Goal: Transaction & Acquisition: Purchase product/service

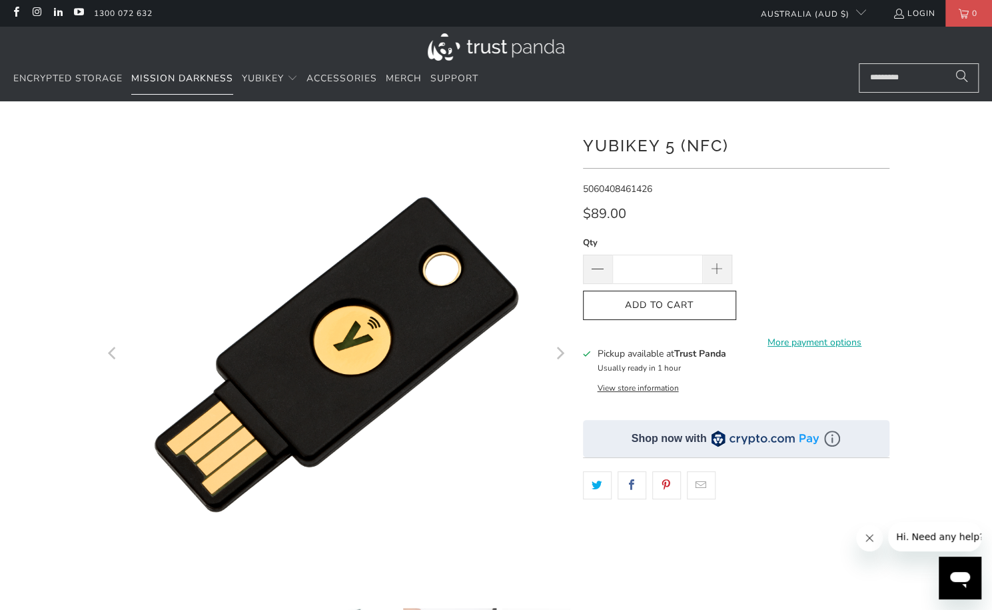
click at [204, 83] on span "Mission Darkness" at bounding box center [182, 78] width 102 height 13
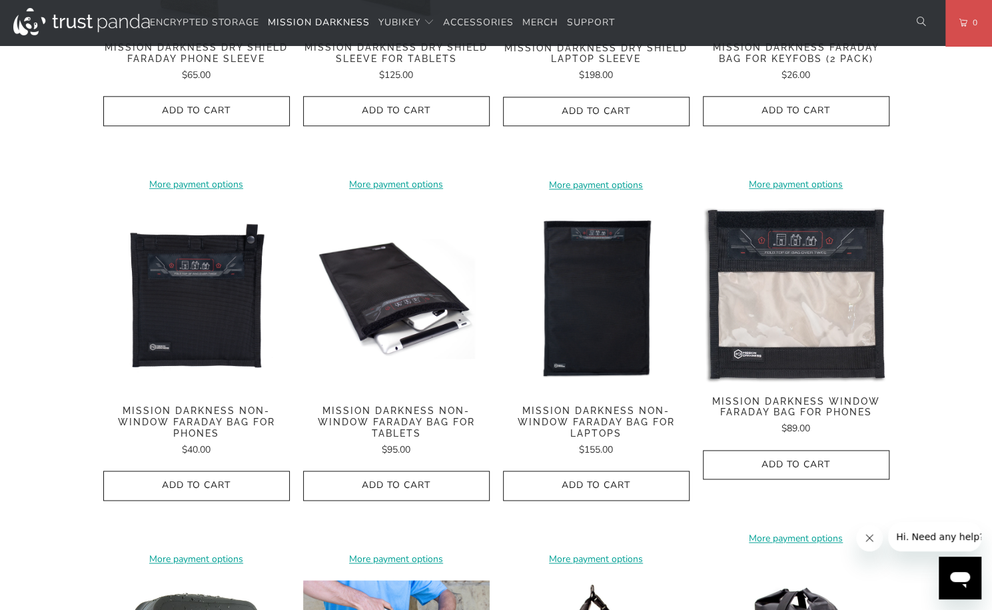
scroll to position [888, 0]
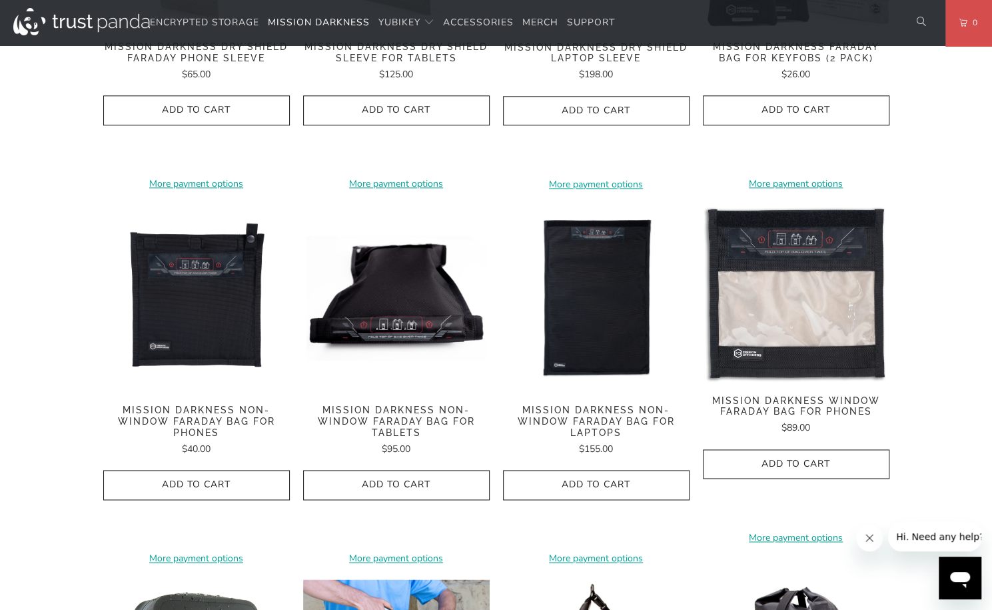
click at [399, 284] on img at bounding box center [396, 298] width 187 height 187
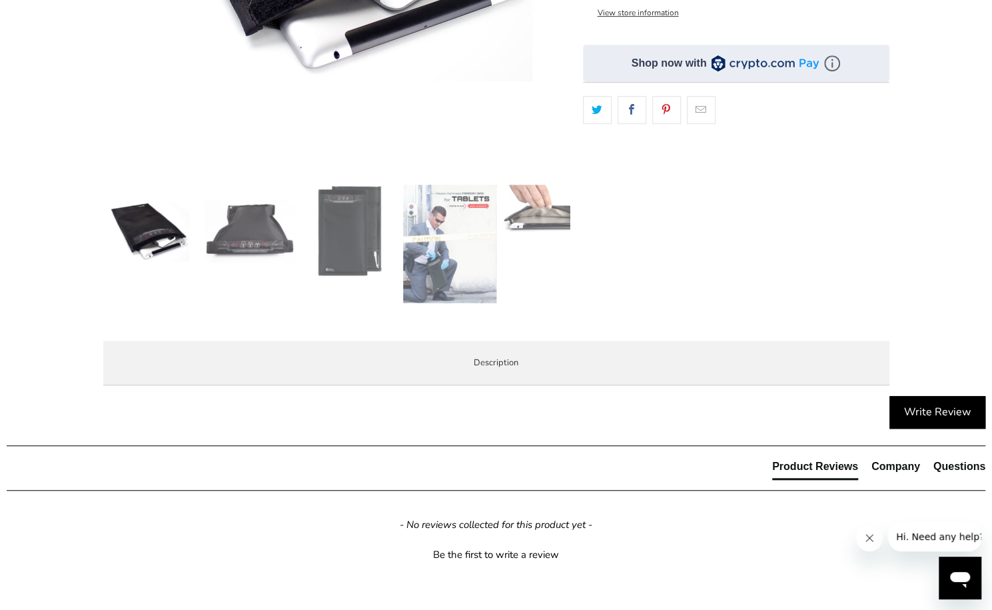
scroll to position [424, 0]
click at [443, 244] on img at bounding box center [449, 243] width 93 height 119
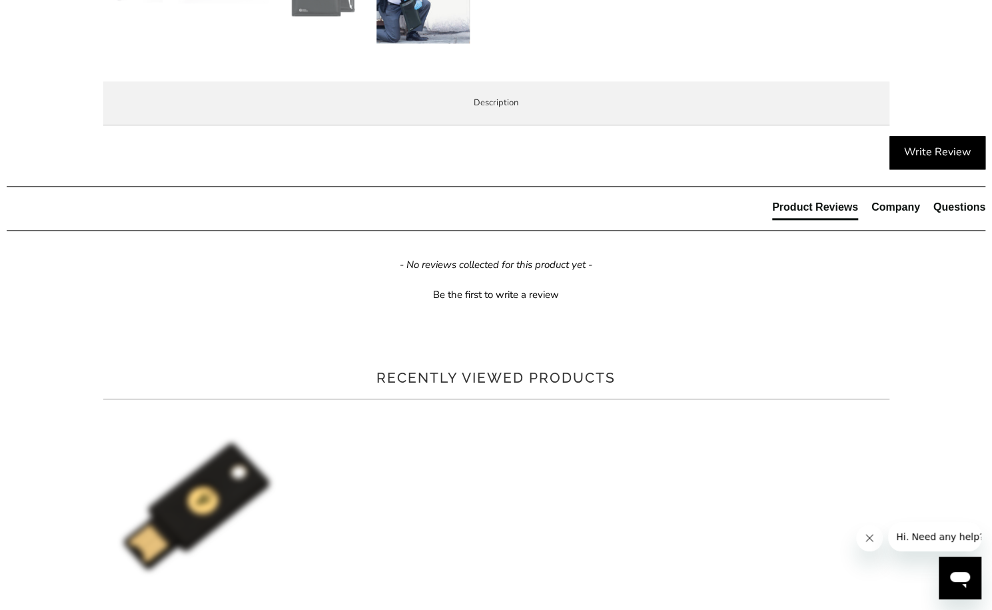
scroll to position [811, 0]
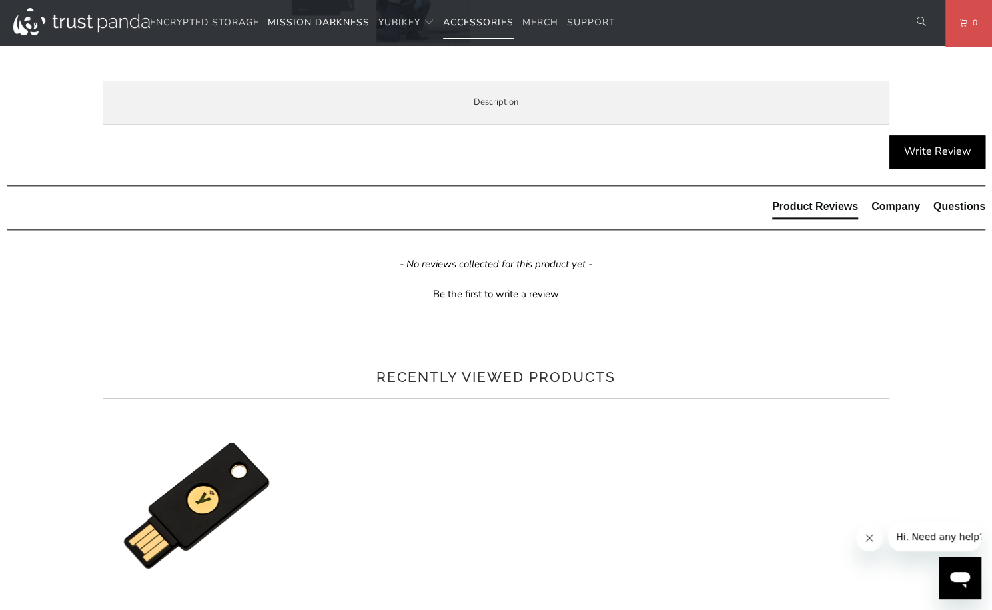
click at [470, 21] on span "Accessories" at bounding box center [478, 22] width 71 height 13
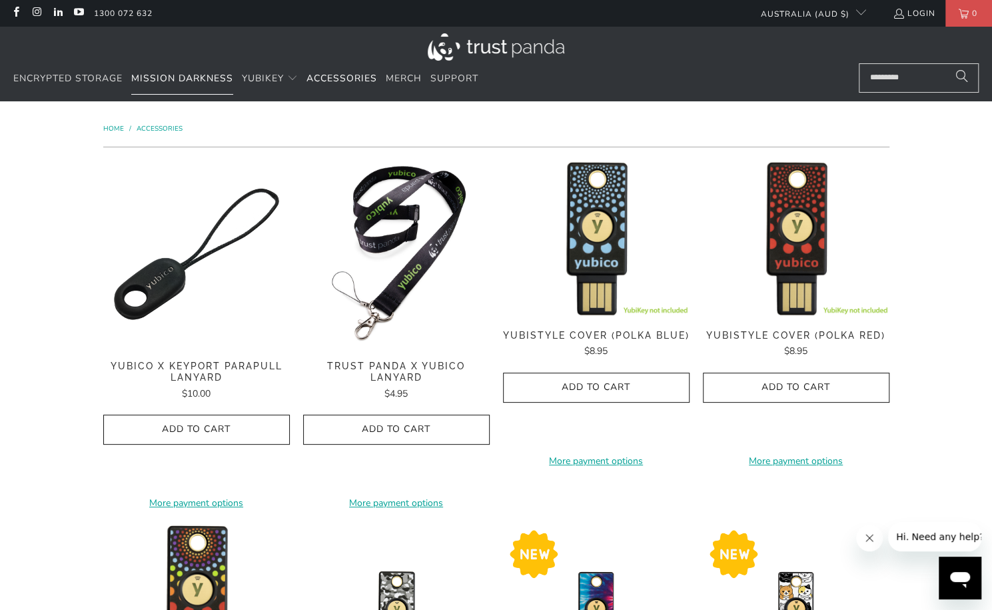
click at [174, 82] on span "Mission Darkness" at bounding box center [182, 78] width 102 height 13
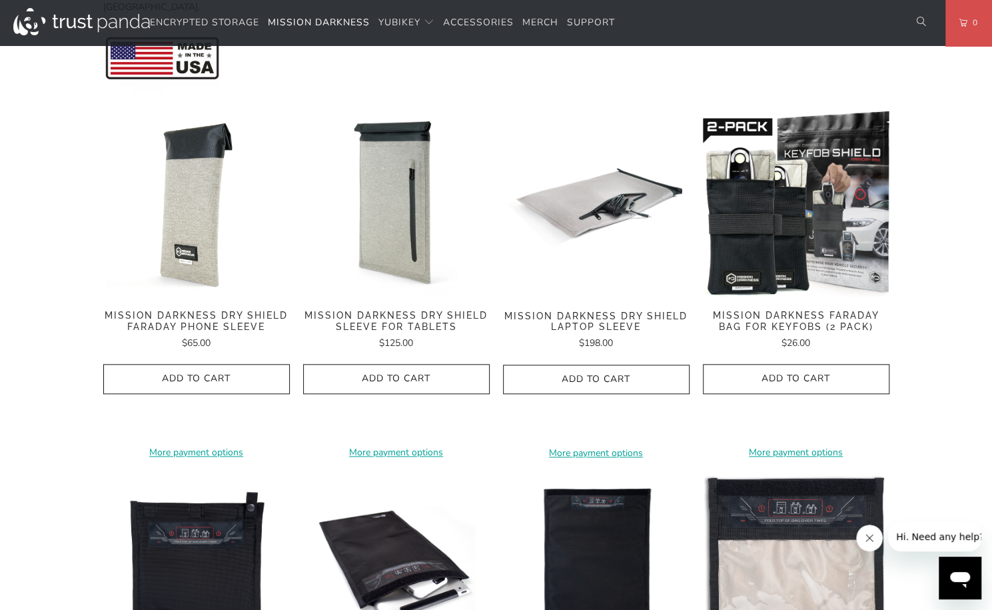
scroll to position [621, 0]
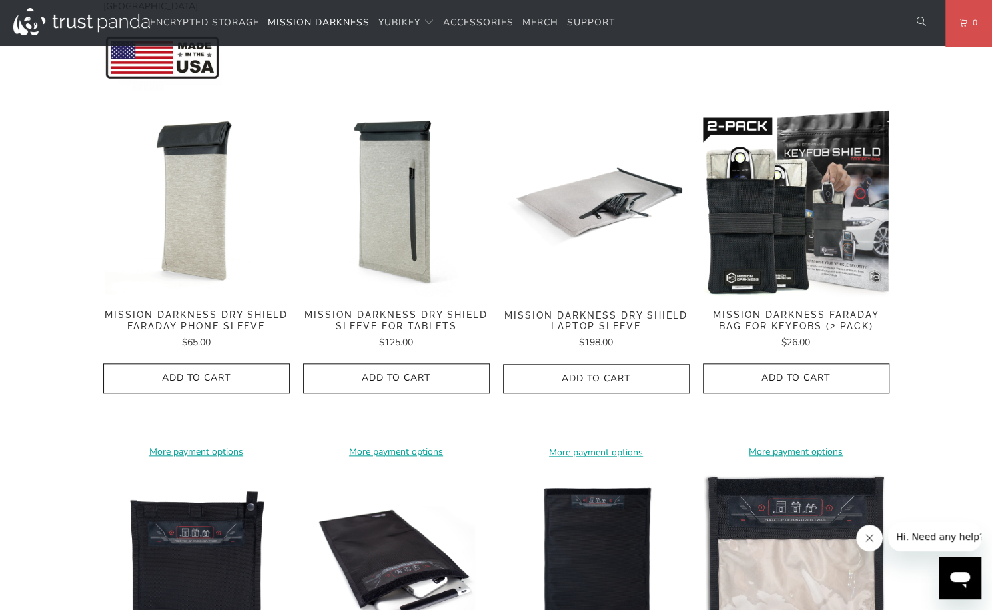
click at [197, 207] on img at bounding box center [196, 202] width 187 height 187
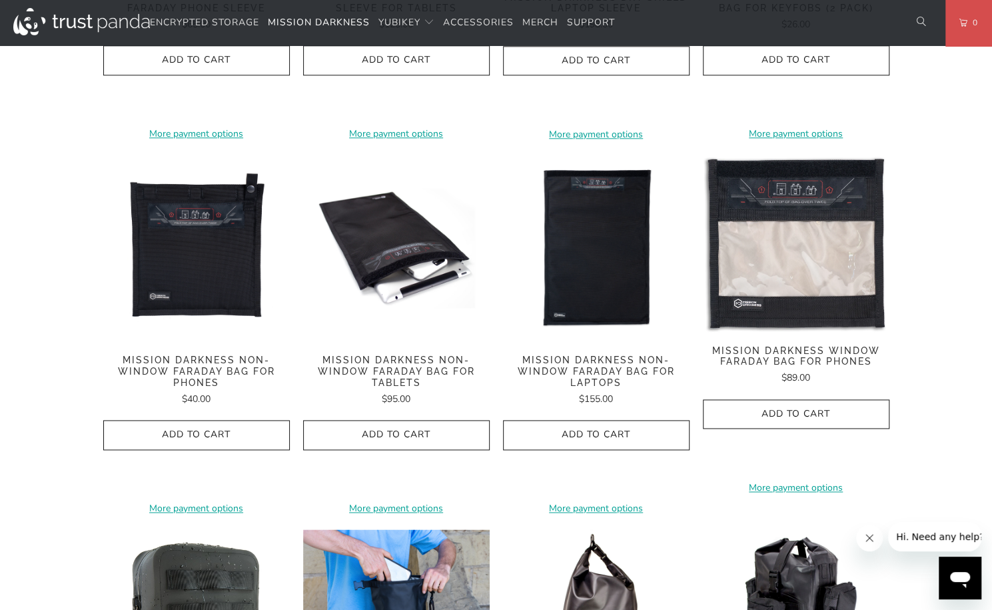
scroll to position [936, 0]
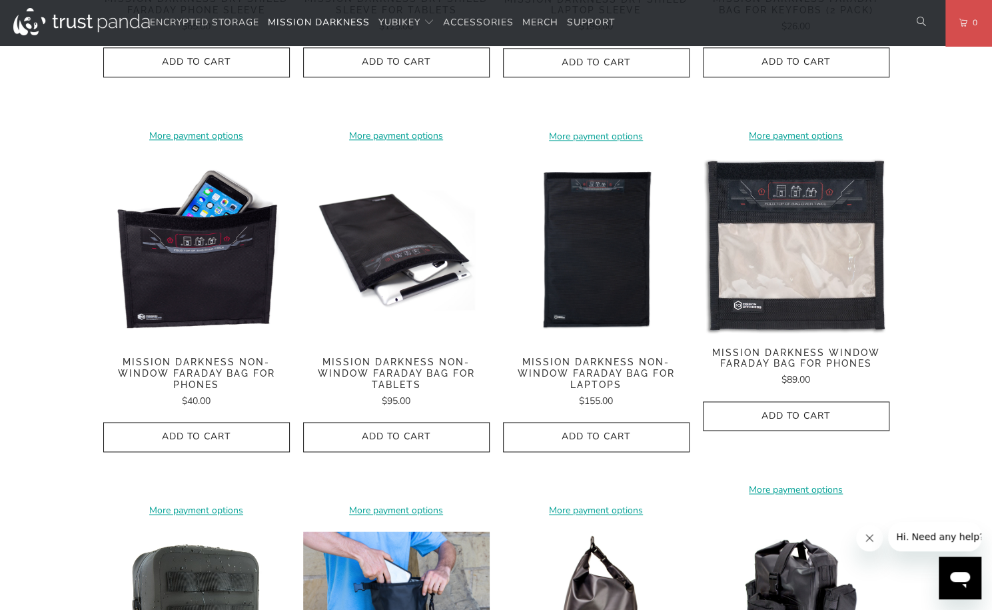
click at [172, 262] on img at bounding box center [196, 250] width 187 height 187
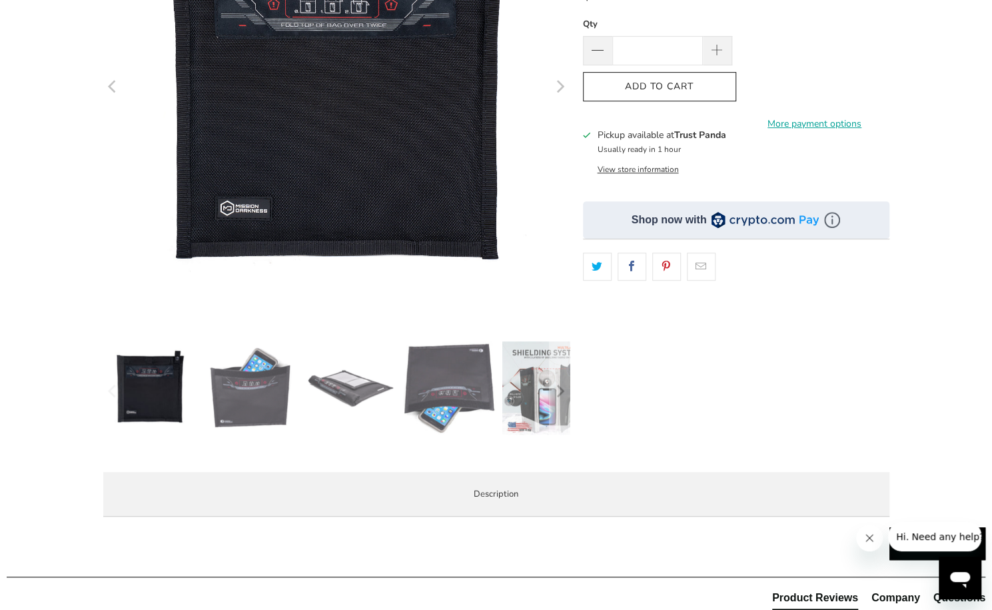
scroll to position [268, 0]
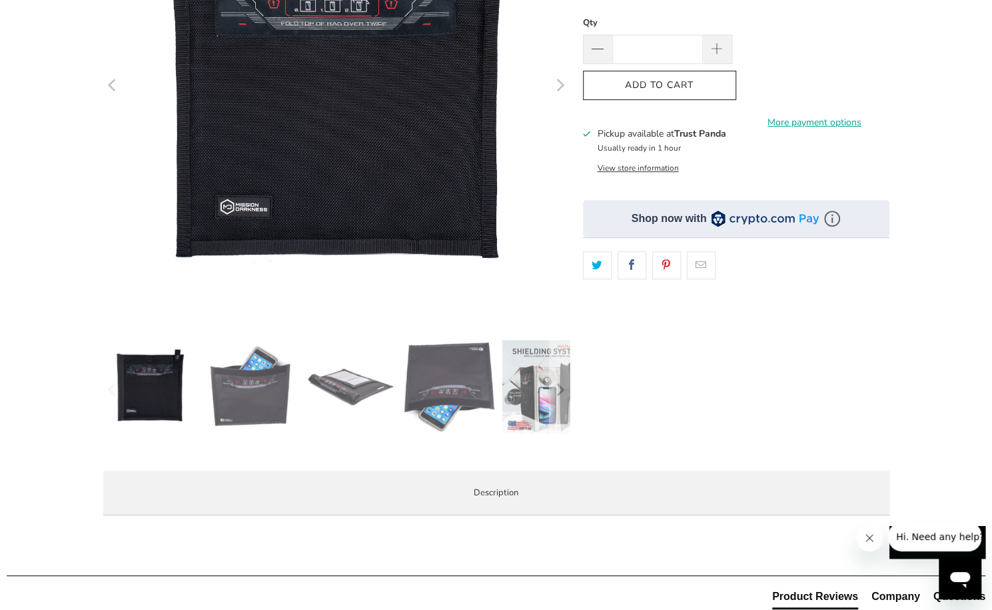
click at [658, 166] on button "View store information" at bounding box center [637, 168] width 81 height 11
click at [644, 165] on button "View store information" at bounding box center [637, 168] width 81 height 11
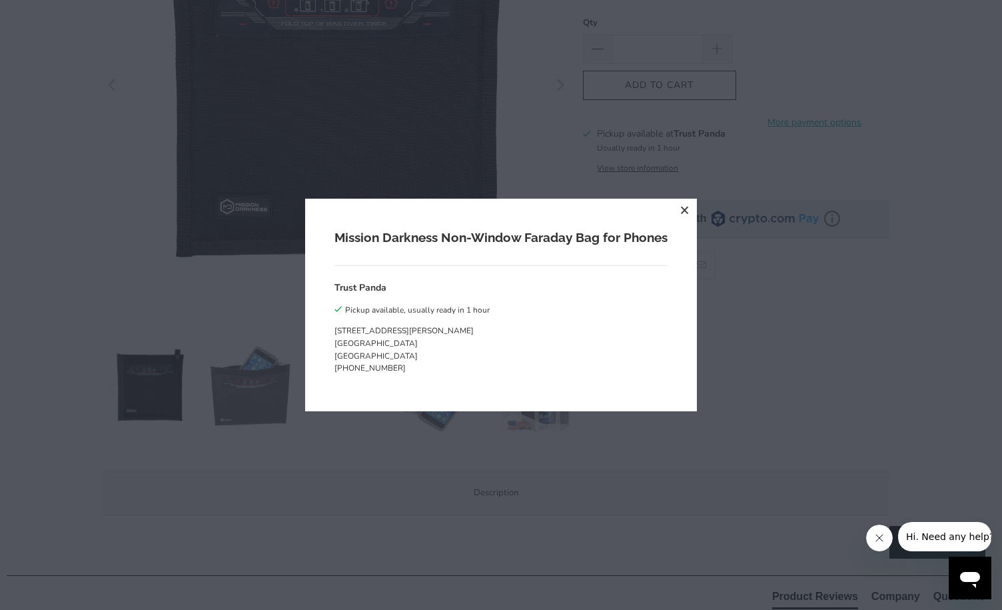
click at [644, 165] on div "Mission Darkness Non-Window Faraday Bag for Phones Trust Panda Pickup available…" at bounding box center [501, 305] width 1002 height 610
click at [687, 213] on button "close" at bounding box center [685, 211] width 24 height 24
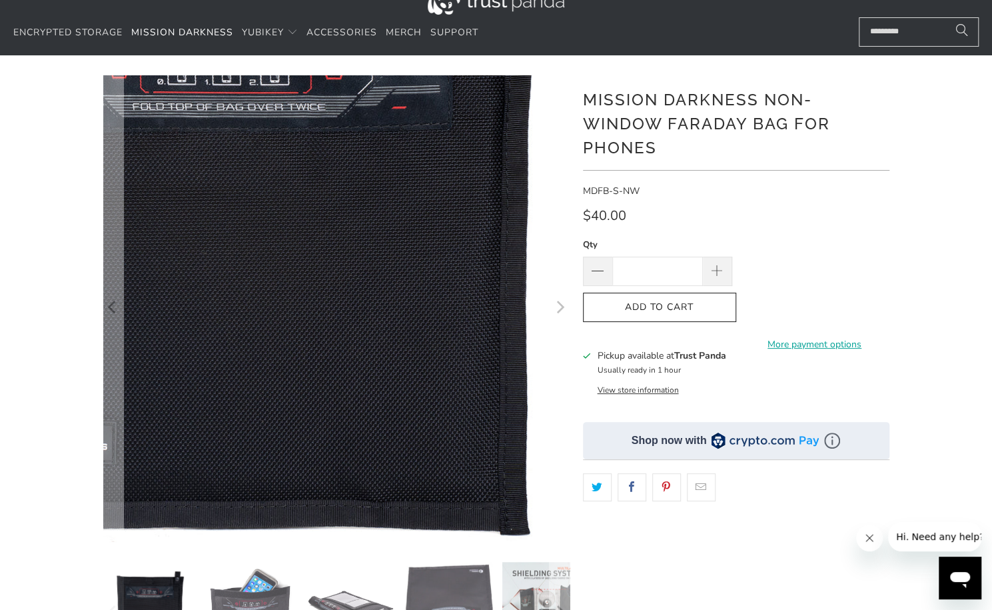
scroll to position [45, 0]
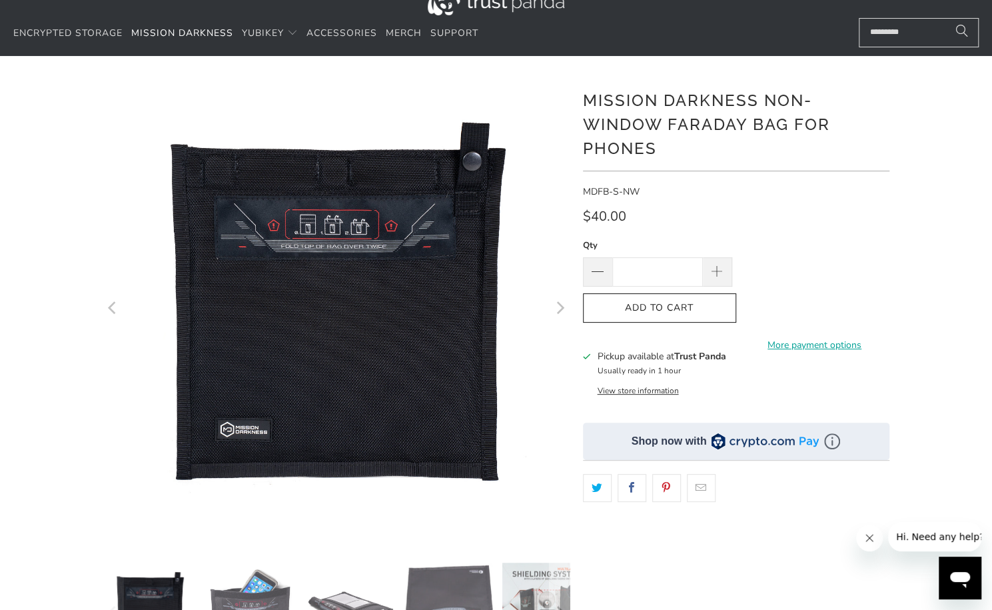
click at [567, 313] on button "Next" at bounding box center [559, 309] width 21 height 467
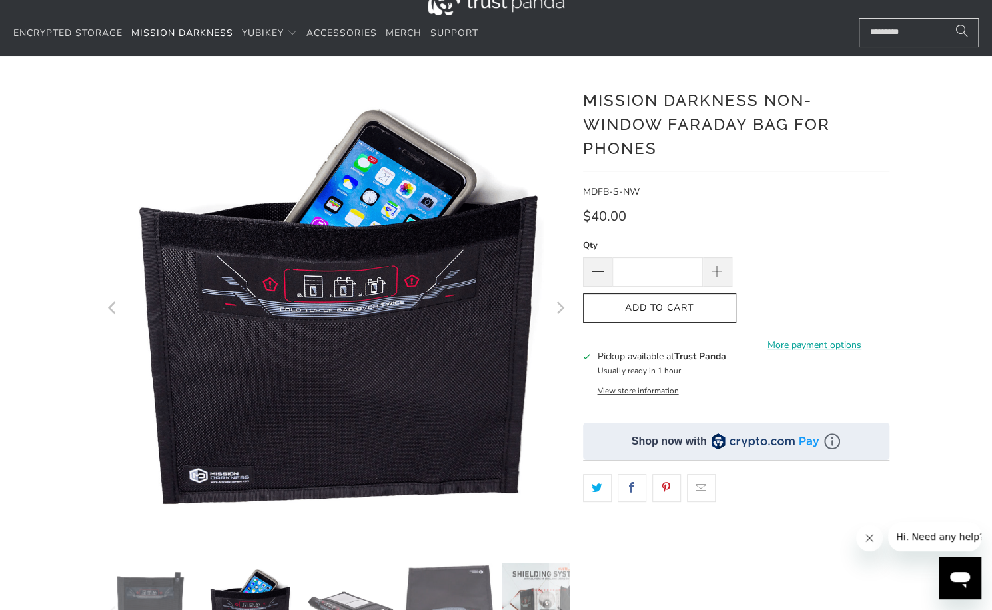
click at [567, 313] on button "Next" at bounding box center [559, 309] width 21 height 467
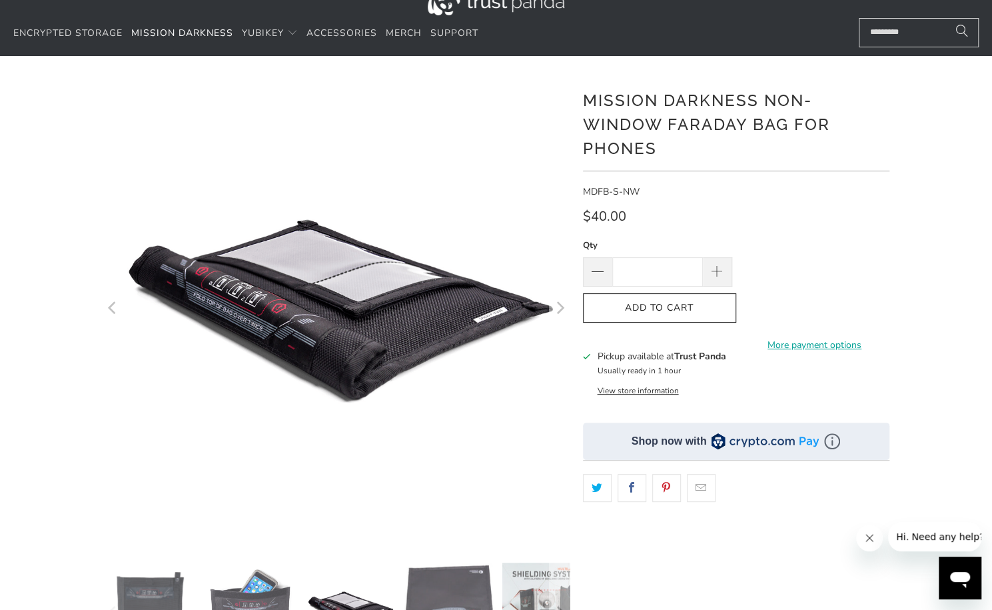
click at [567, 313] on button "Next" at bounding box center [559, 309] width 21 height 467
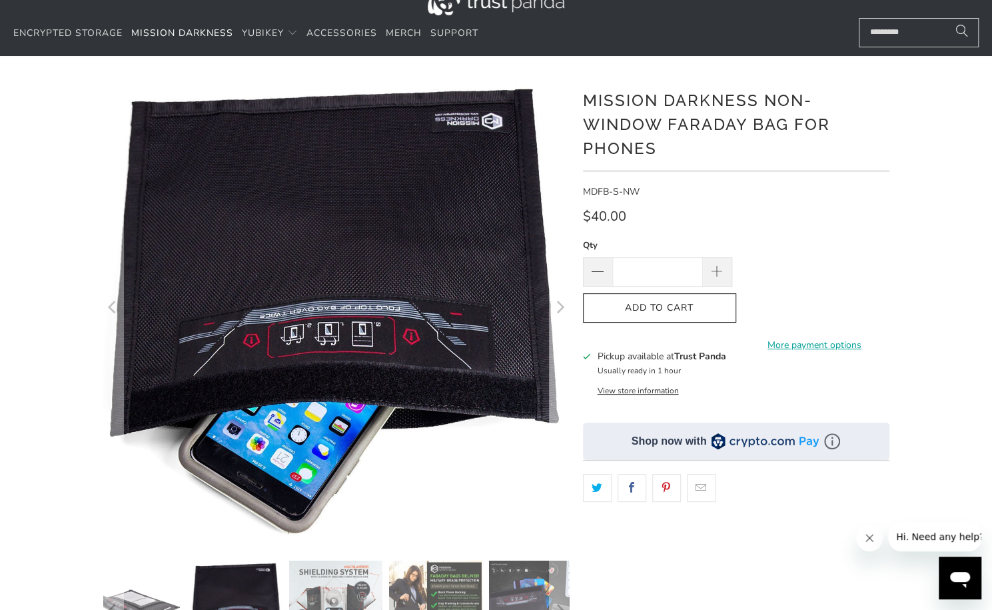
click at [567, 313] on button "Next" at bounding box center [559, 308] width 21 height 465
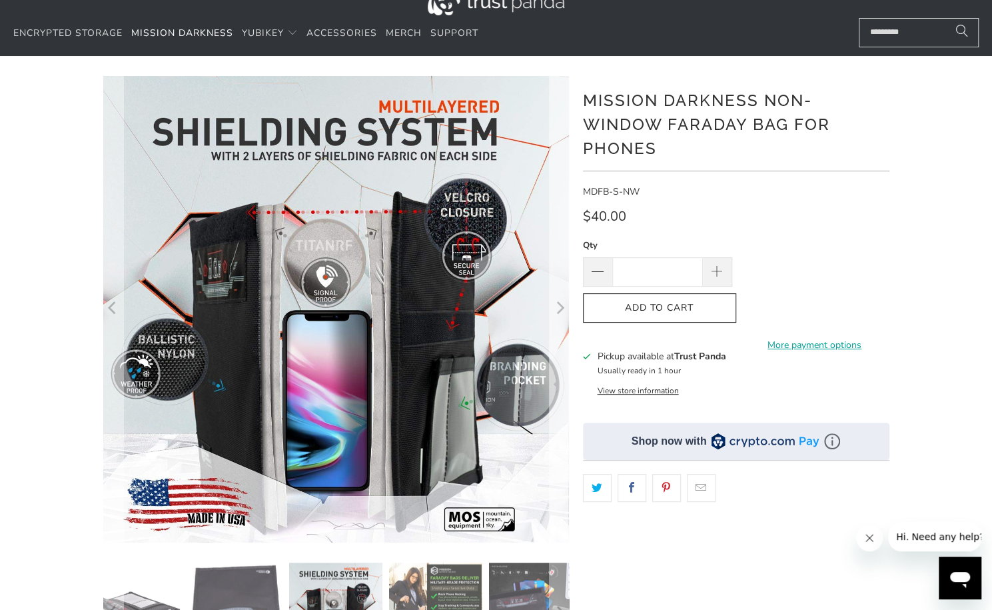
click at [567, 313] on button "Next" at bounding box center [559, 309] width 21 height 467
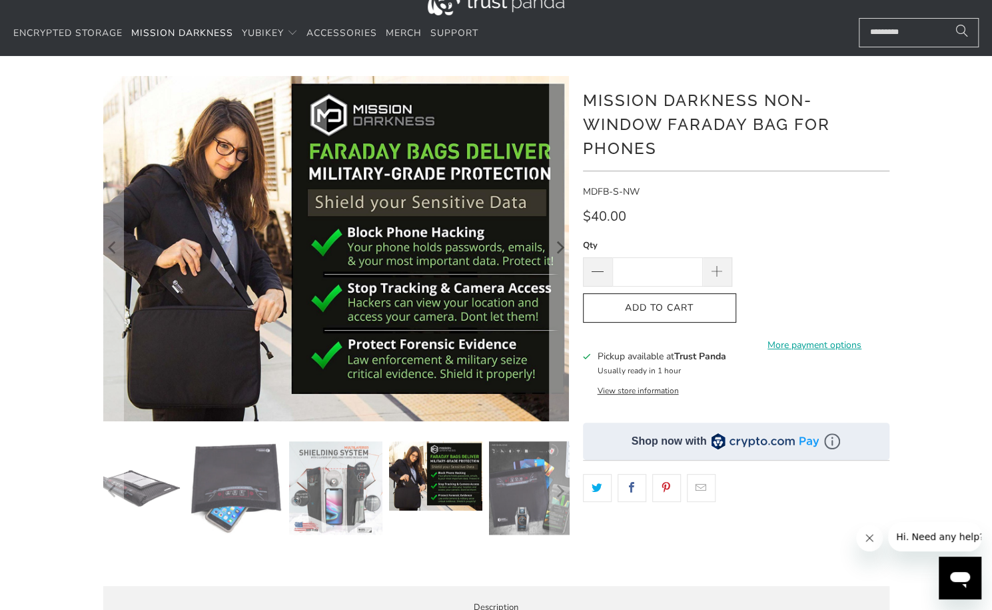
click at [567, 313] on button "Next" at bounding box center [559, 248] width 21 height 345
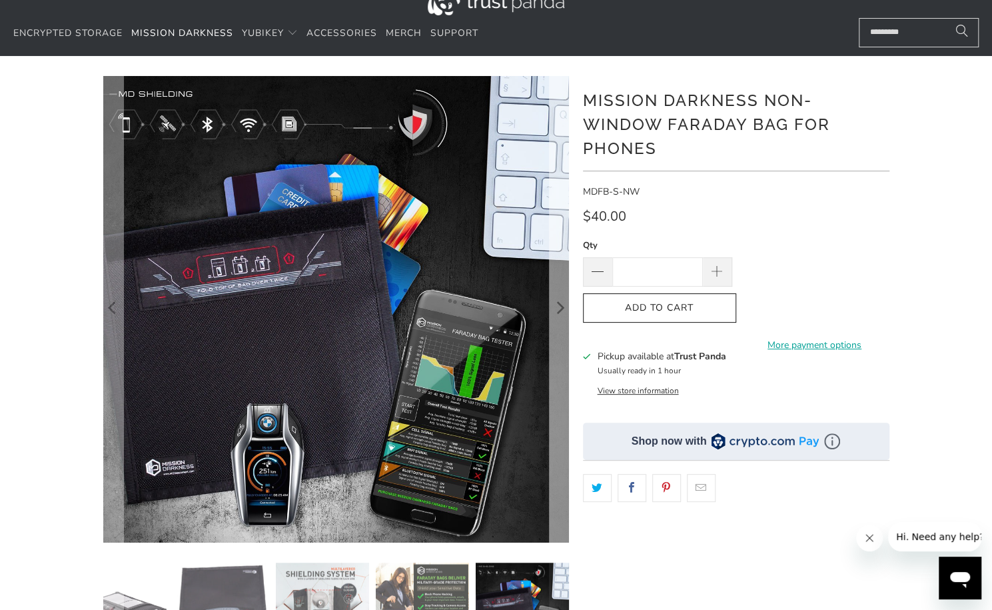
click at [567, 313] on button "Next" at bounding box center [559, 309] width 21 height 467
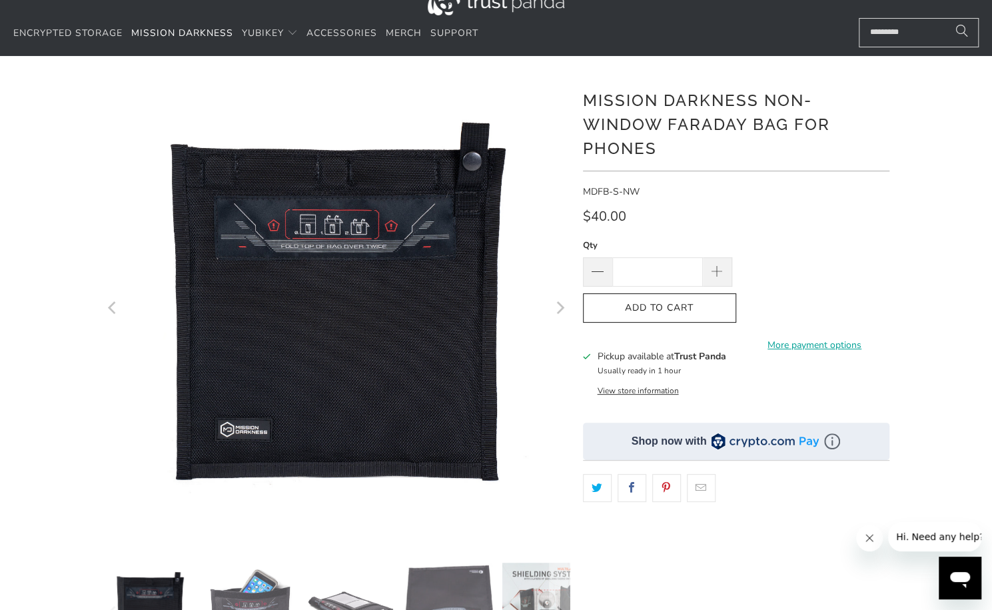
click at [567, 313] on button "Next" at bounding box center [559, 309] width 21 height 467
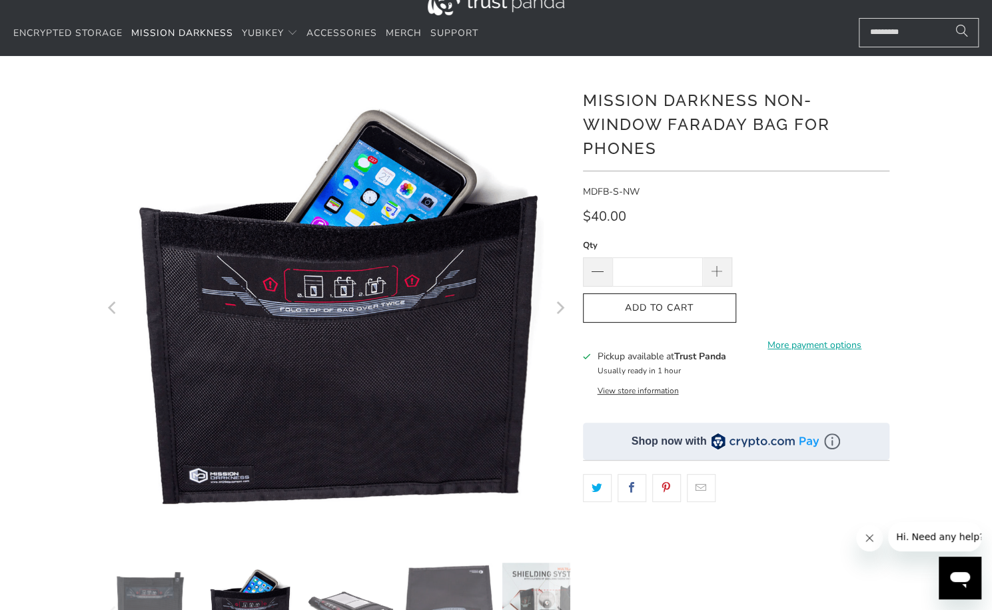
click at [567, 313] on button "Next" at bounding box center [559, 309] width 21 height 467
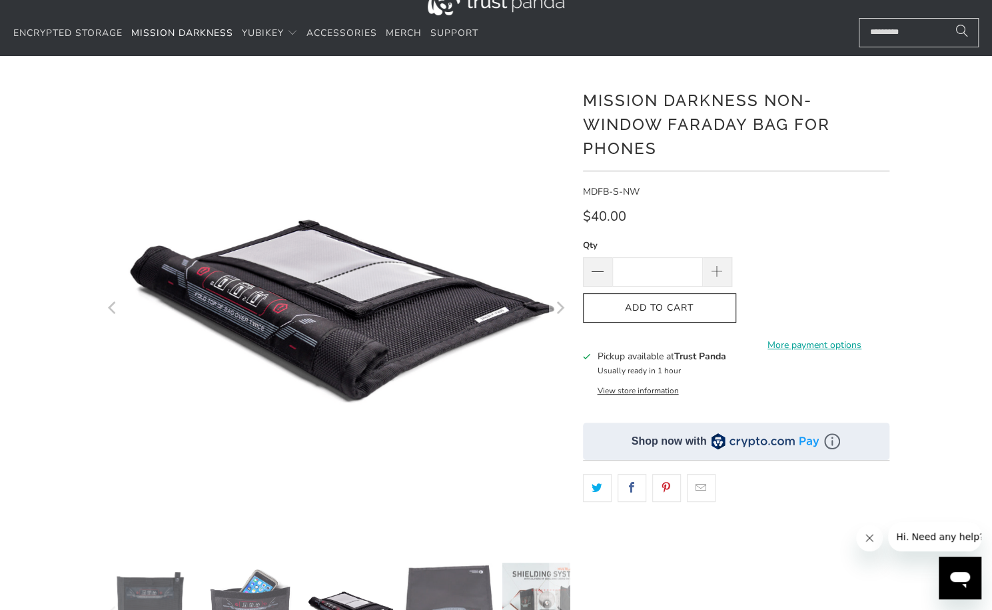
click at [567, 313] on button "Next" at bounding box center [559, 309] width 21 height 467
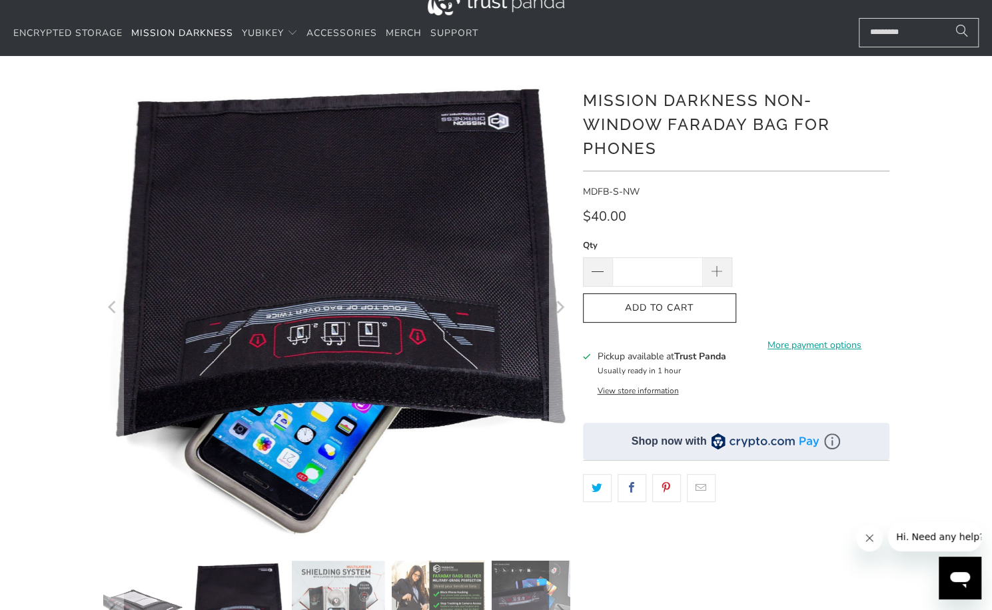
click at [567, 313] on button "Next" at bounding box center [559, 308] width 21 height 465
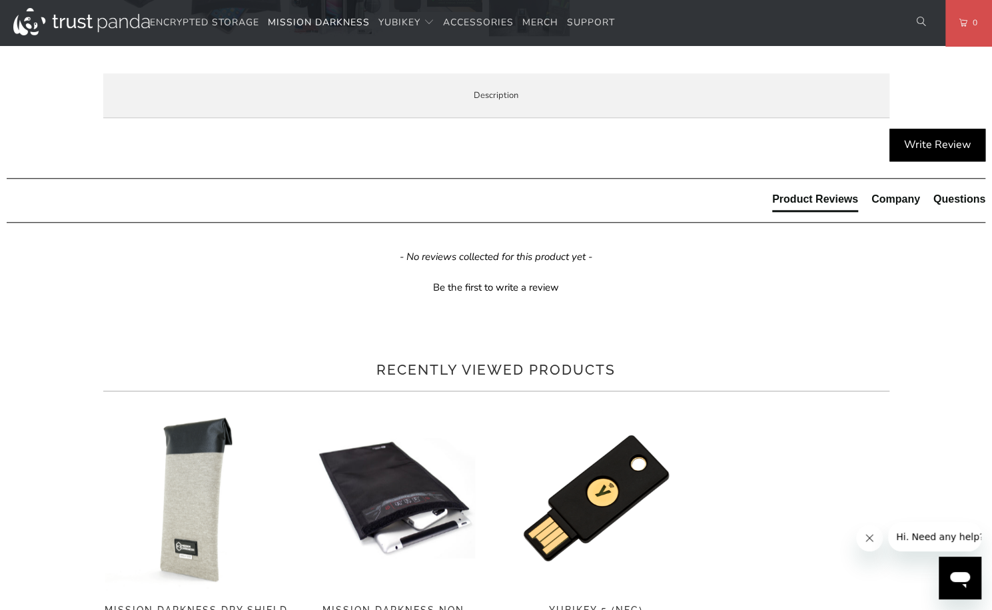
scroll to position [718, 0]
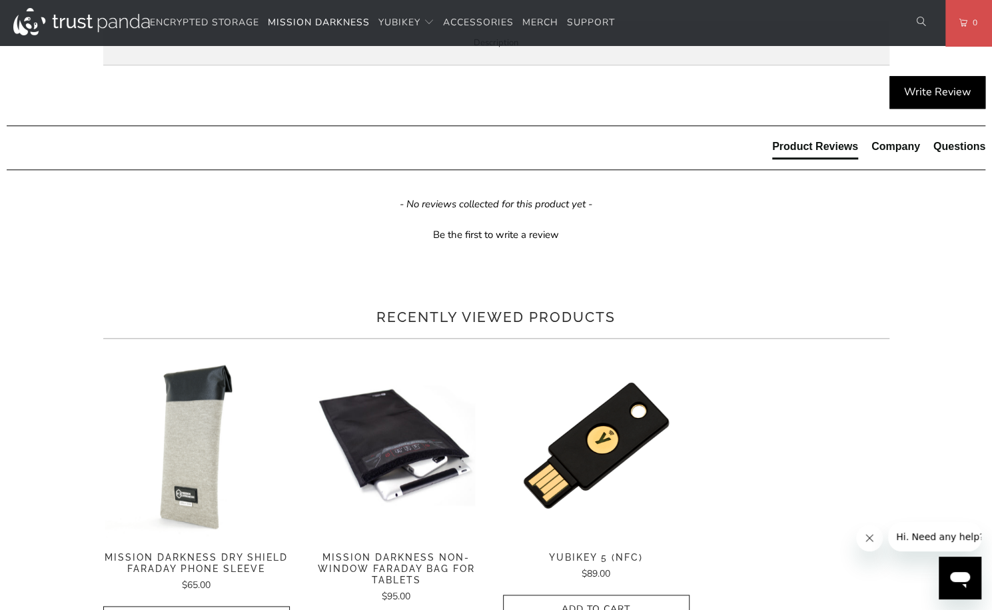
click at [0, 0] on span "Product Features" at bounding box center [0, 0] width 0 height 0
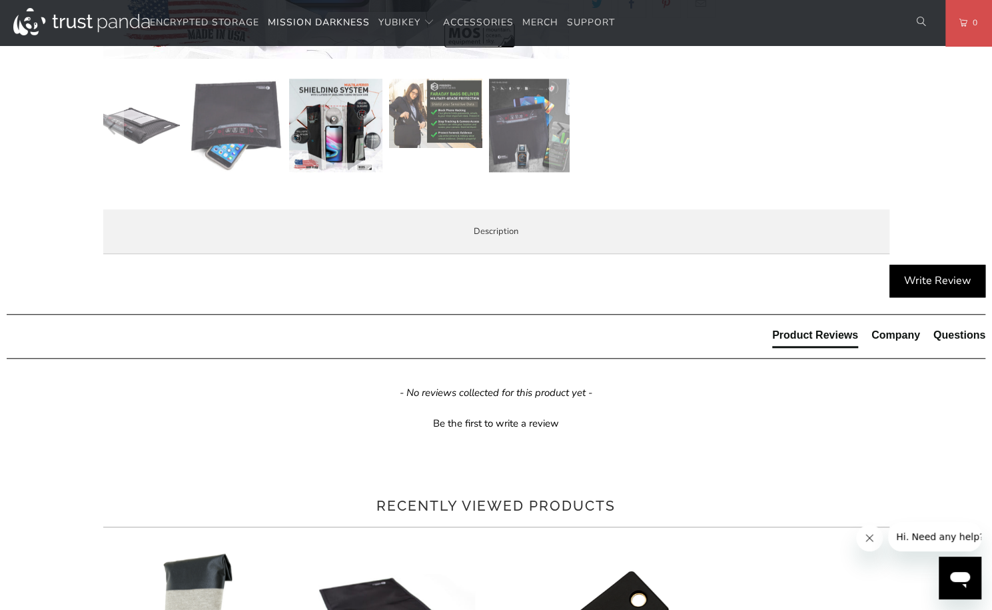
scroll to position [527, 0]
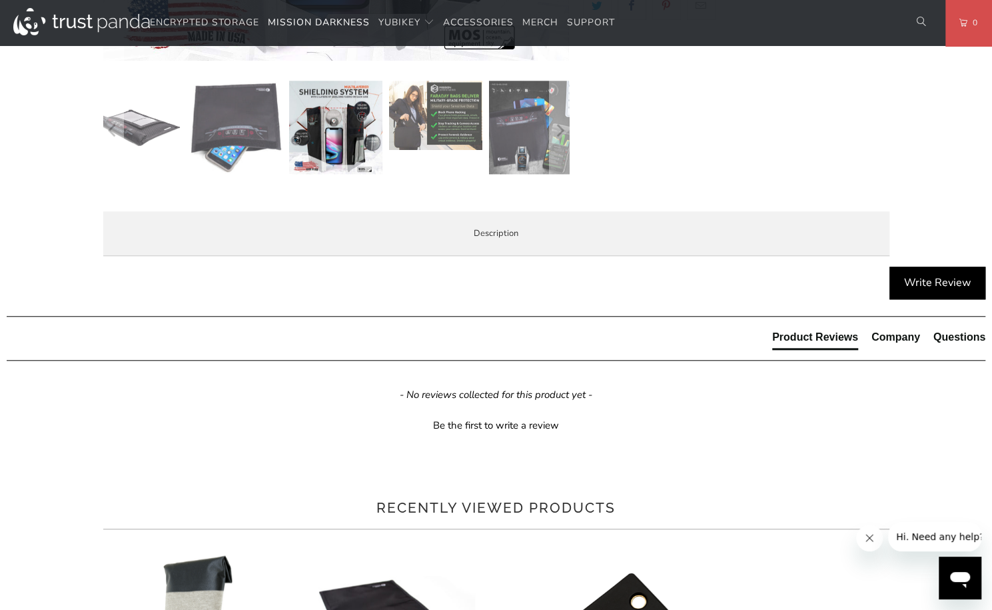
click at [0, 0] on li "Video" at bounding box center [0, 0] width 0 height 0
click at [0, 0] on span "Enterprise and Government" at bounding box center [0, 0] width 0 height 0
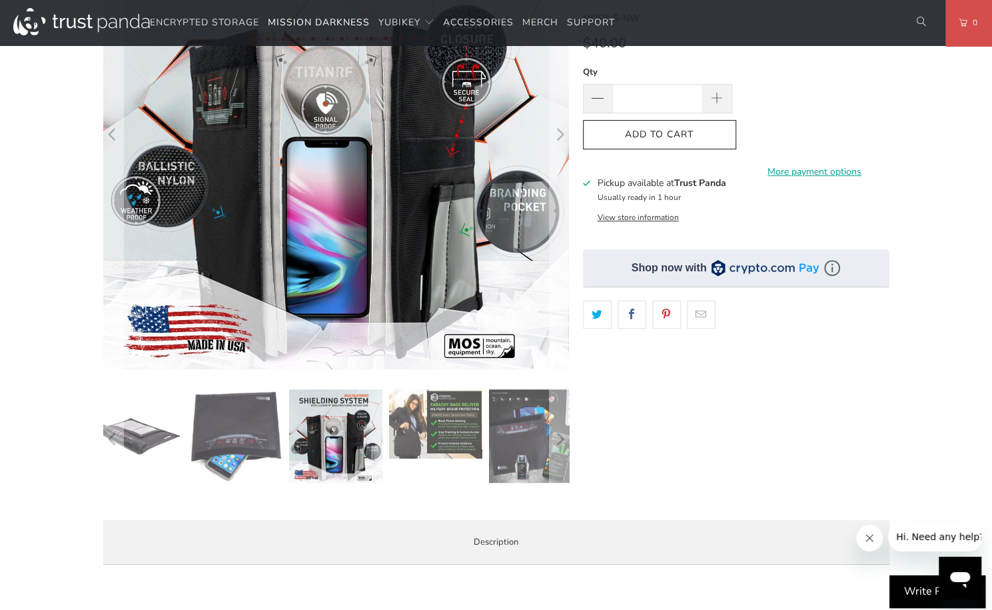
scroll to position [105, 0]
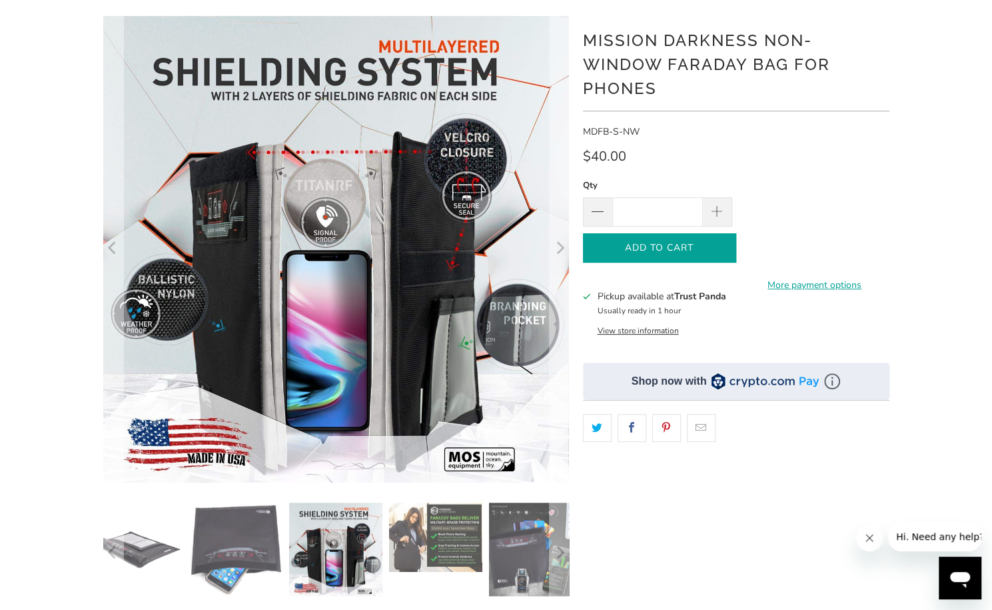
click at [633, 250] on span "Add to Cart" at bounding box center [659, 248] width 125 height 11
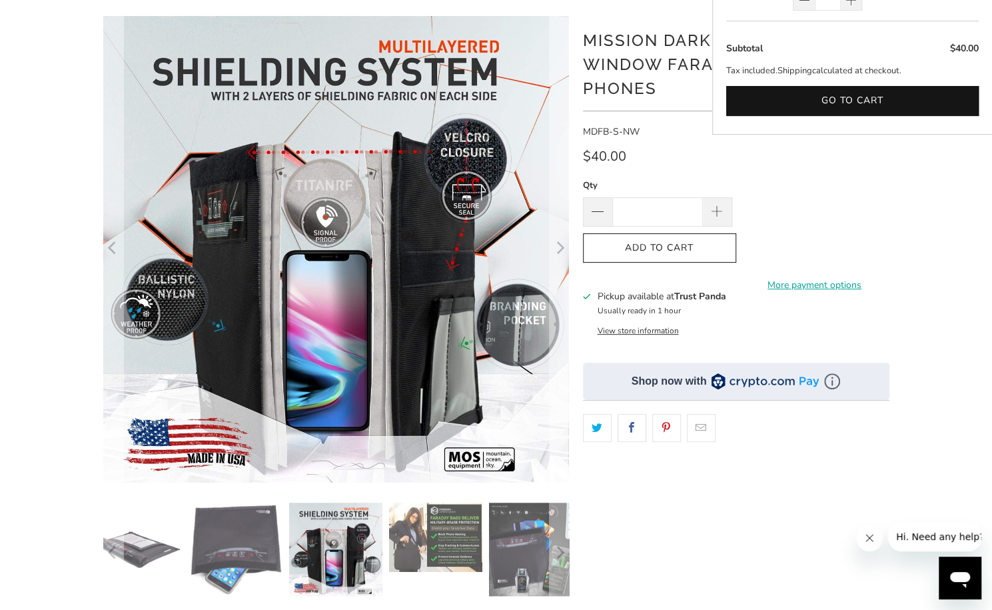
scroll to position [0, 0]
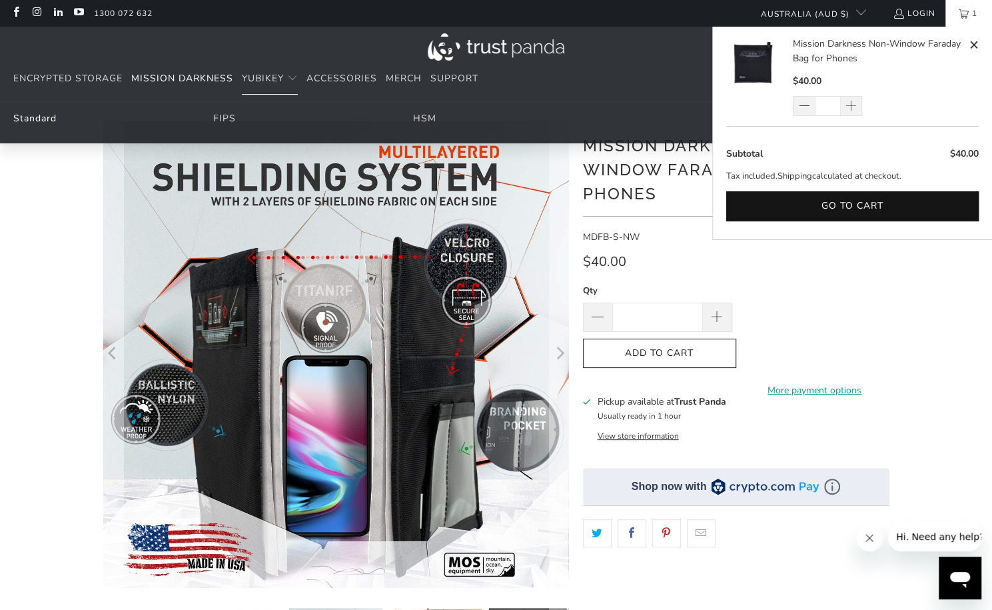
click at [37, 117] on link "Standard" at bounding box center [34, 118] width 43 height 13
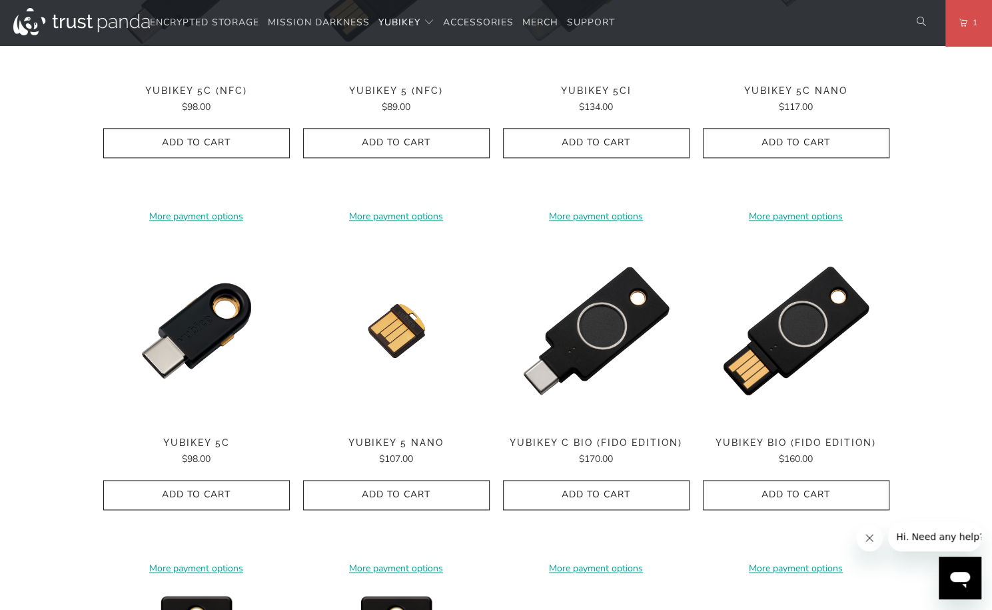
scroll to position [846, 0]
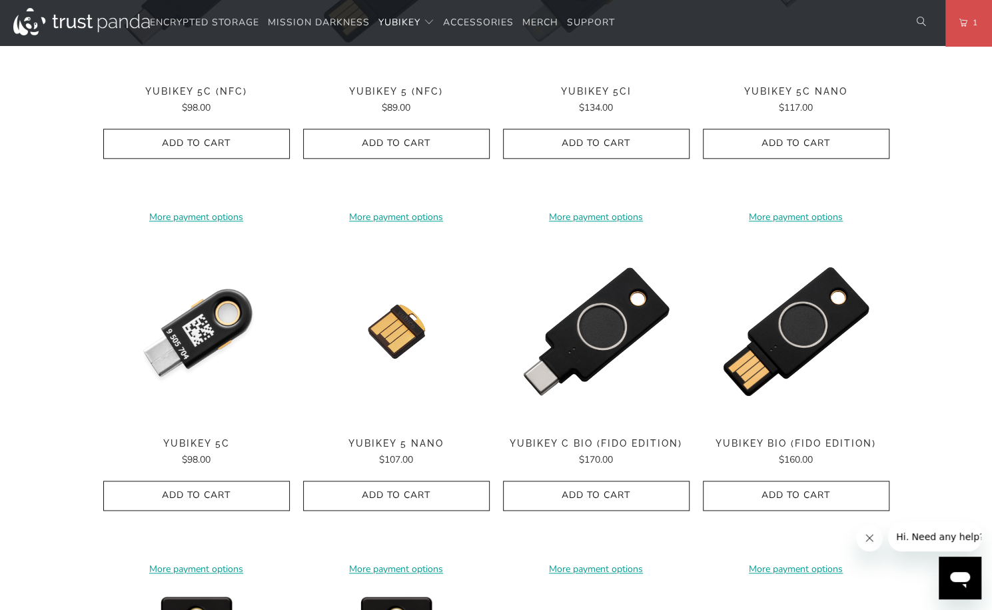
click at [204, 324] on img at bounding box center [196, 331] width 187 height 187
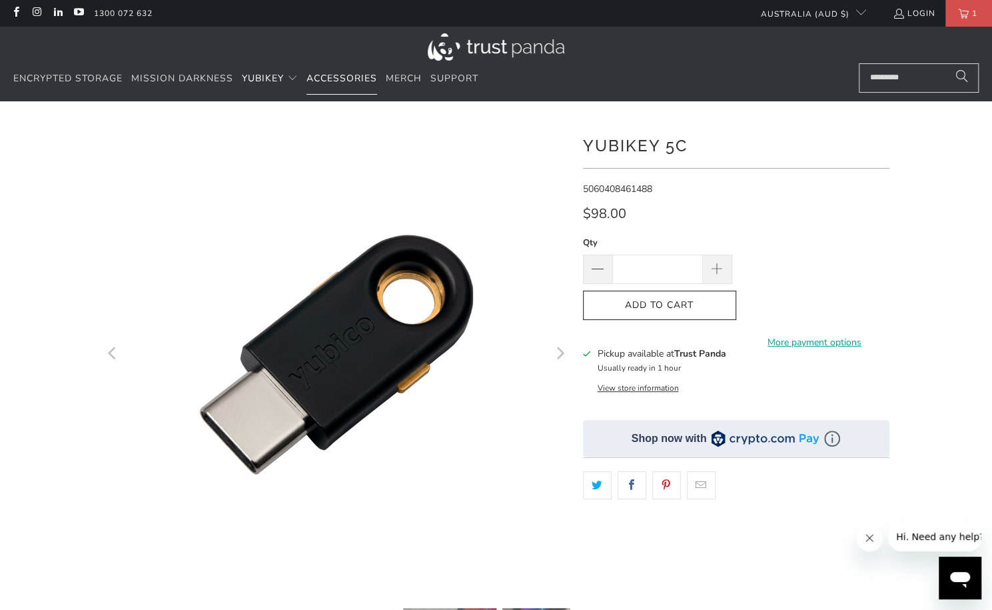
click at [346, 77] on span "Accessories" at bounding box center [342, 78] width 71 height 13
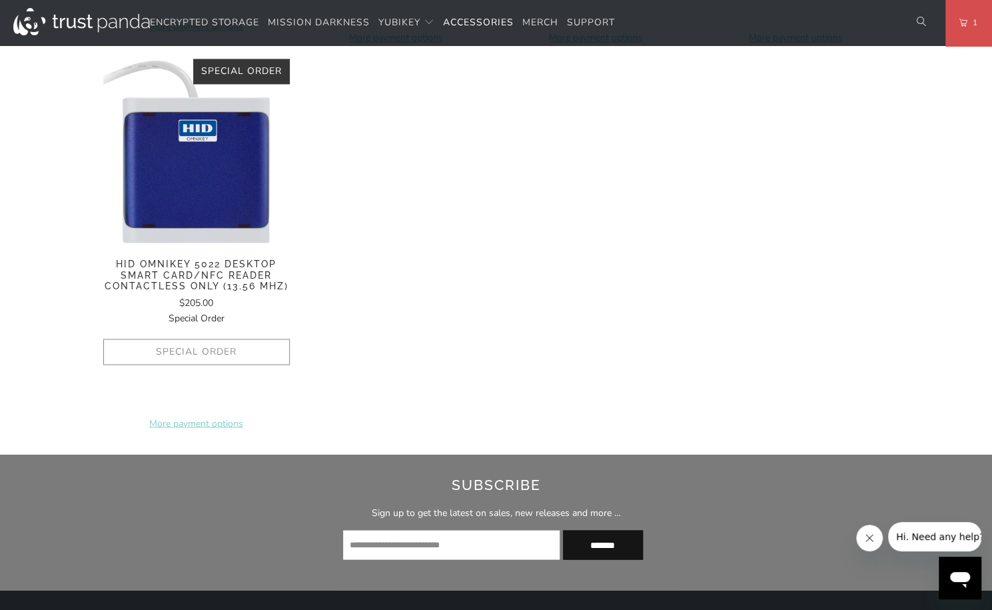
scroll to position [1202, 0]
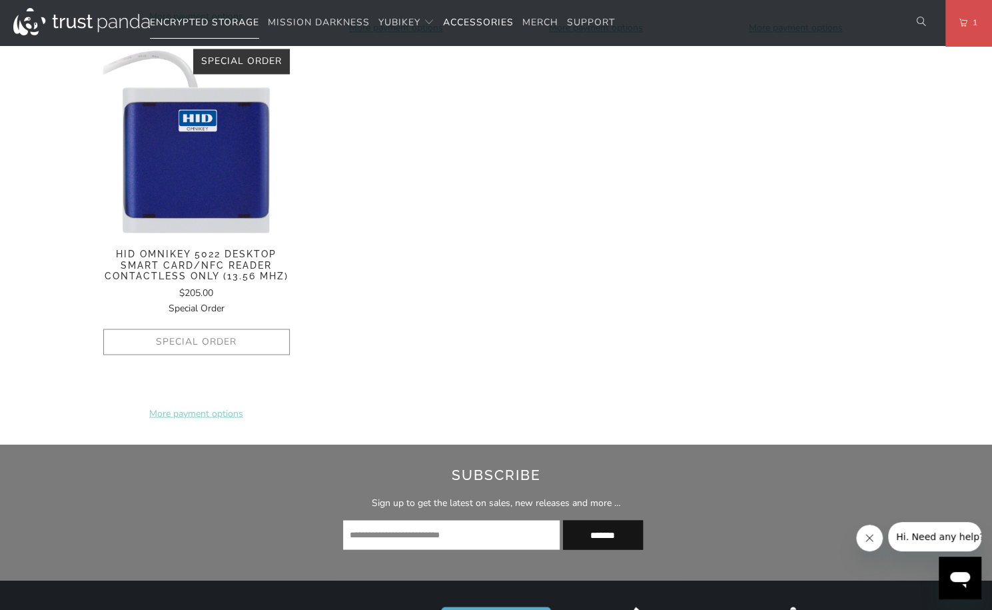
click at [205, 19] on span "Encrypted Storage" at bounding box center [204, 22] width 109 height 13
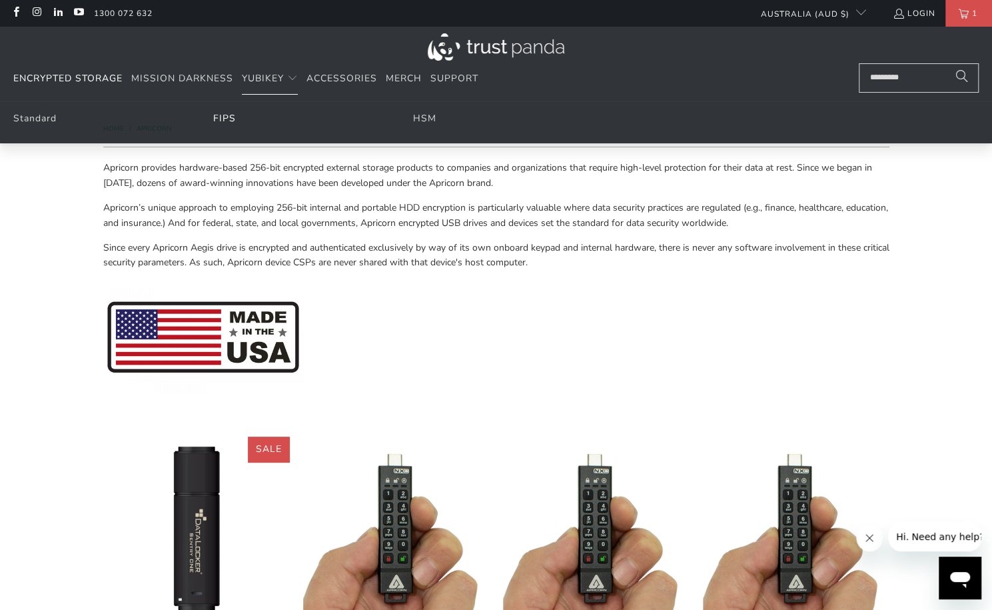
click at [219, 119] on link "FIPS" at bounding box center [224, 118] width 23 height 13
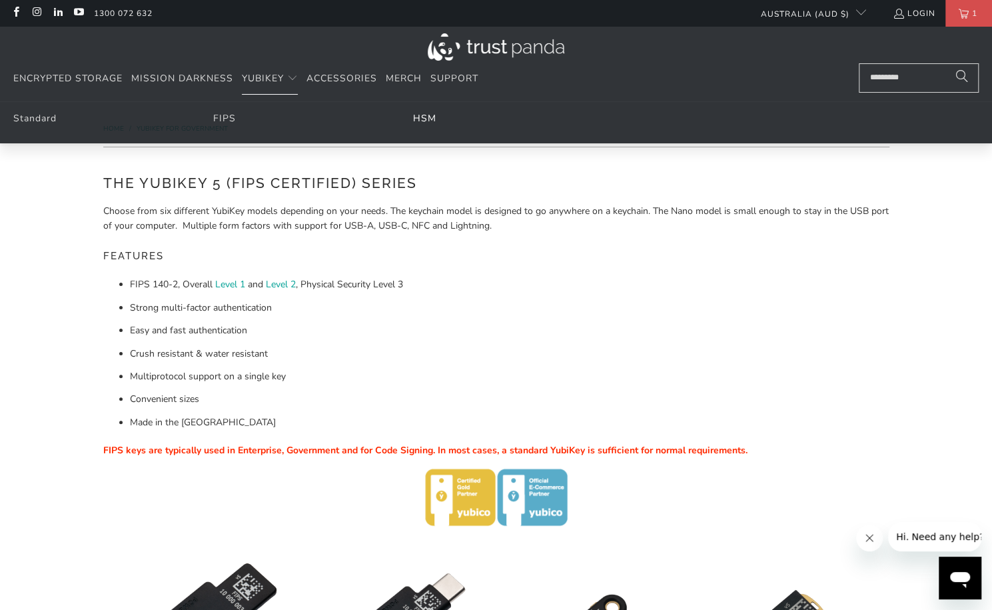
click at [425, 117] on link "HSM" at bounding box center [424, 118] width 23 height 13
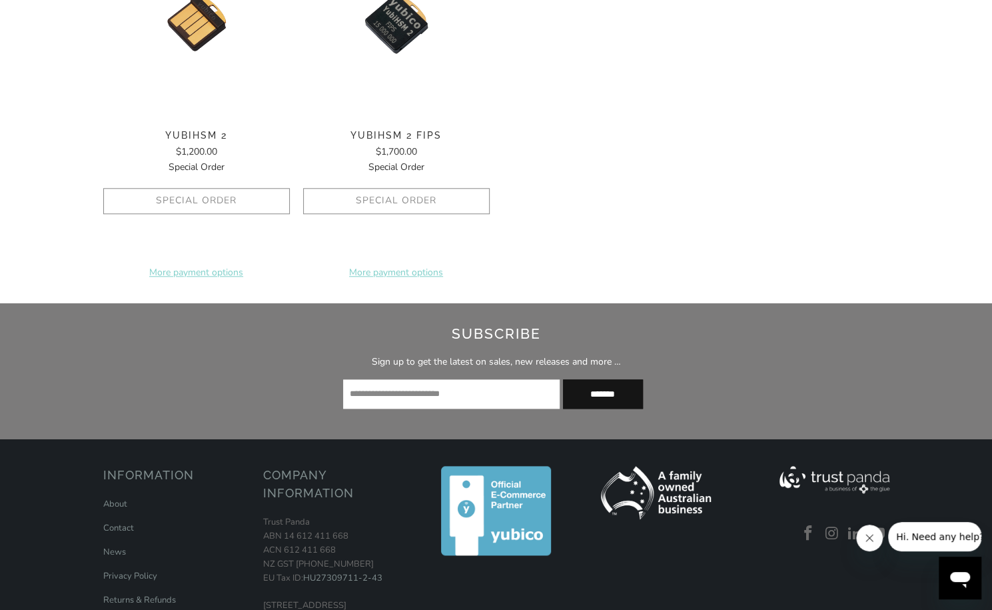
scroll to position [708, 0]
